Goal: Information Seeking & Learning: Learn about a topic

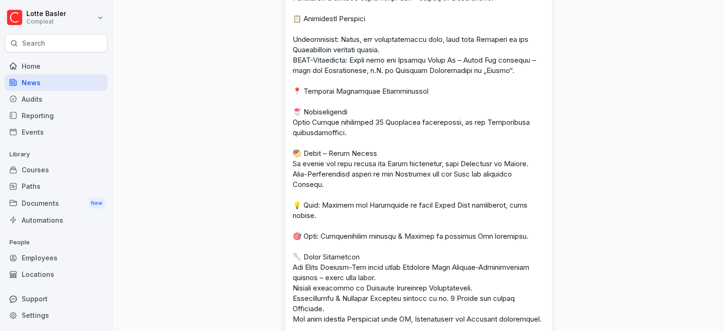
scroll to position [2224, 0]
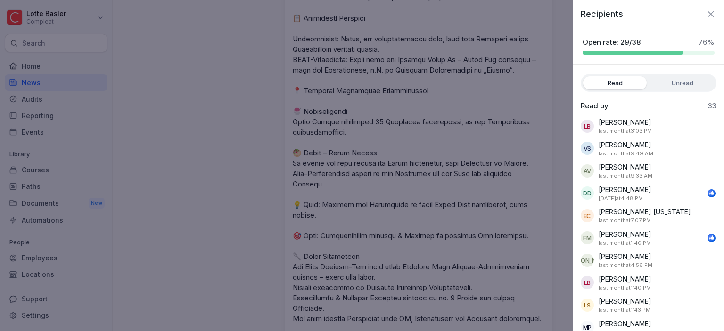
click at [675, 86] on label "Unread" at bounding box center [682, 82] width 64 height 13
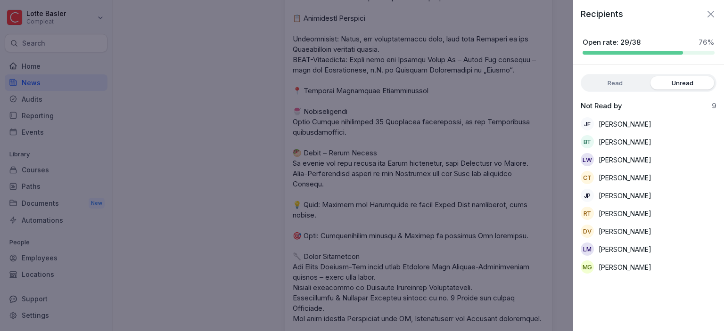
click at [712, 11] on icon "button" at bounding box center [710, 13] width 11 height 11
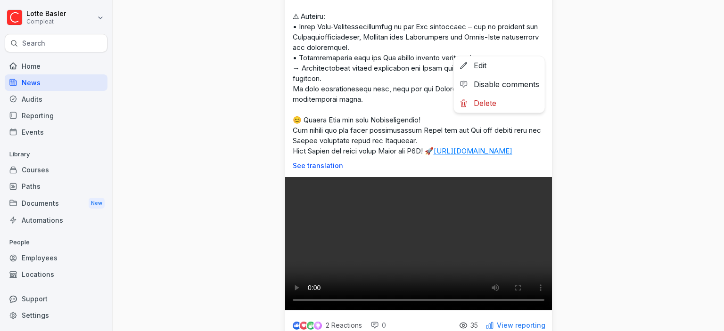
scroll to position [3097, 0]
click at [536, 46] on html "[PERSON_NAME] Compleat Search Home News Audits Reporting Events Library Courses…" at bounding box center [362, 165] width 724 height 331
drag, startPoint x: 291, startPoint y: 67, endPoint x: 440, endPoint y: 226, distance: 217.4
click at [440, 226] on html "[PERSON_NAME] Compleat Search Home News Audits Reporting Events Library Courses…" at bounding box center [362, 165] width 724 height 331
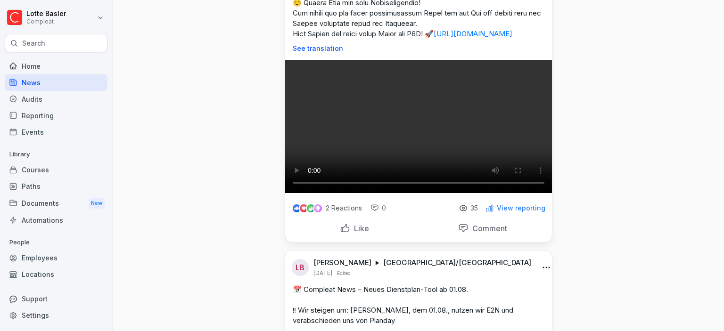
scroll to position [3217, 0]
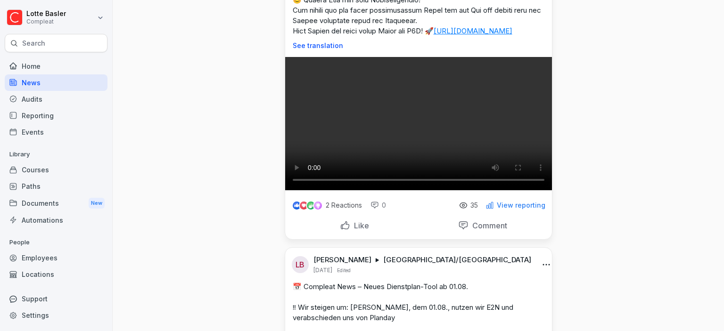
drag, startPoint x: 365, startPoint y: 103, endPoint x: 395, endPoint y: 210, distance: 111.1
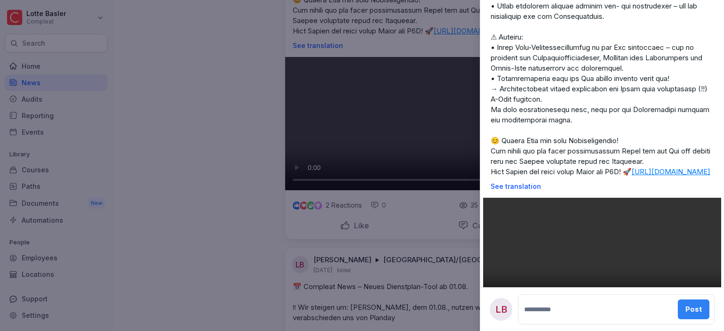
scroll to position [319, 0]
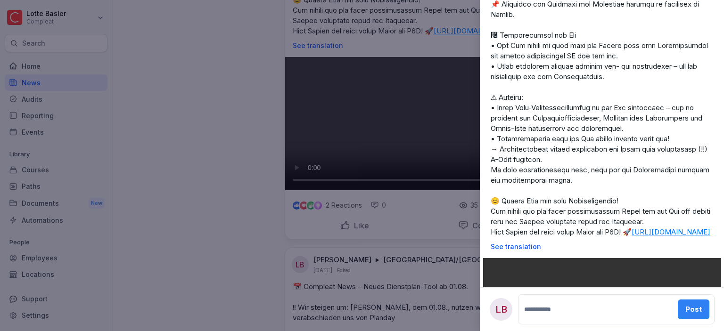
drag, startPoint x: 491, startPoint y: 73, endPoint x: 681, endPoint y: 241, distance: 254.0
copy p "📲 L3I Dol – Sitametconse adi Elitseddoeius ⿡ Temporinc utlabore & Etd magnaaliq…"
click at [268, 198] on div at bounding box center [362, 165] width 724 height 331
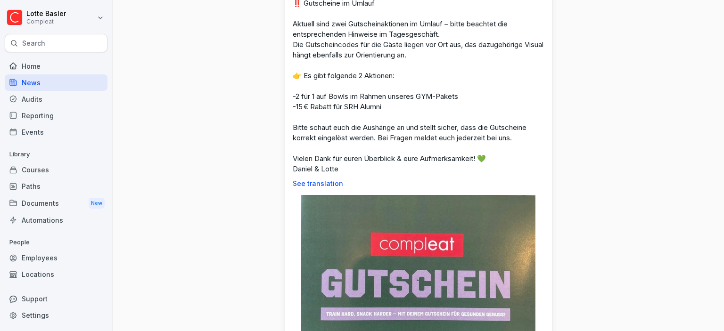
scroll to position [3909, 0]
